Goal: Transaction & Acquisition: Purchase product/service

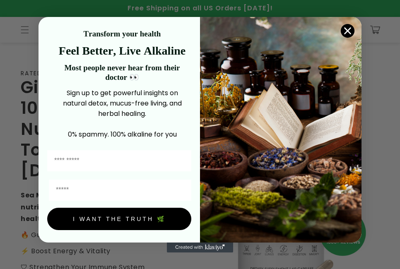
click at [352, 31] on circle "Close dialog" at bounding box center [348, 31] width 14 height 14
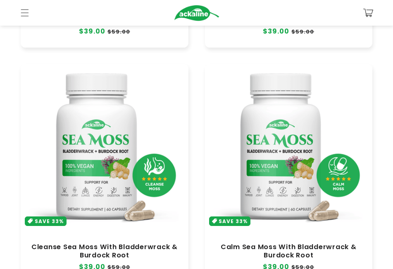
scroll to position [455, 0]
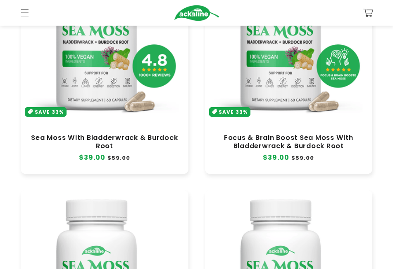
click at [121, 134] on link "Sea Moss With Bladderwrack & Burdock Root" at bounding box center [104, 142] width 151 height 17
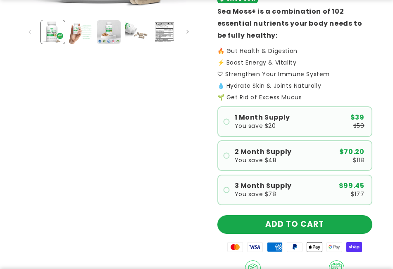
scroll to position [290, 0]
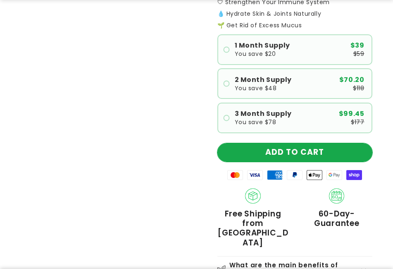
click at [325, 157] on button "ADD TO CART" at bounding box center [296, 152] width 156 height 19
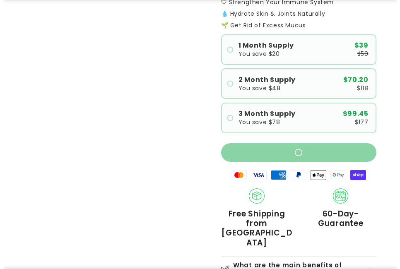
scroll to position [269, 0]
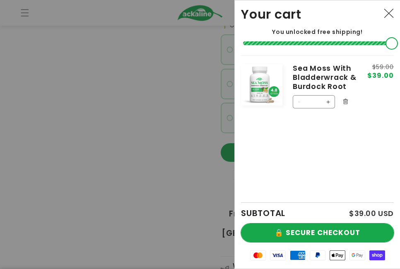
click at [329, 229] on button "🔒 SECURE CHECKOUT" at bounding box center [317, 232] width 153 height 19
